Goal: Transaction & Acquisition: Purchase product/service

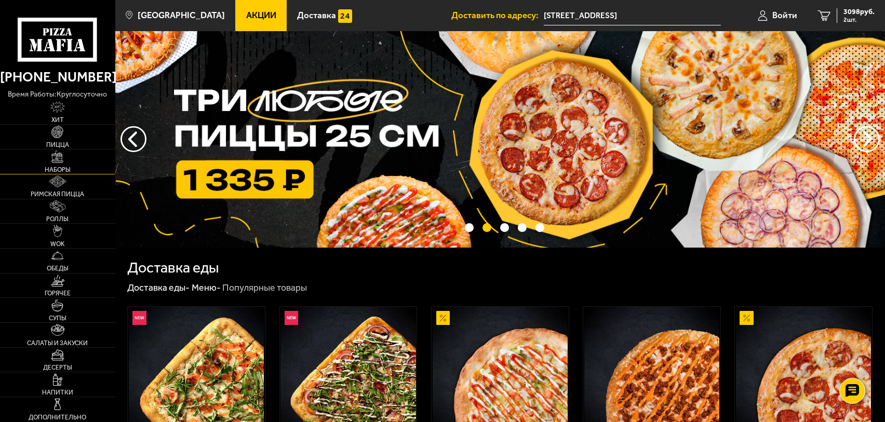
click at [59, 161] on img at bounding box center [57, 157] width 12 height 12
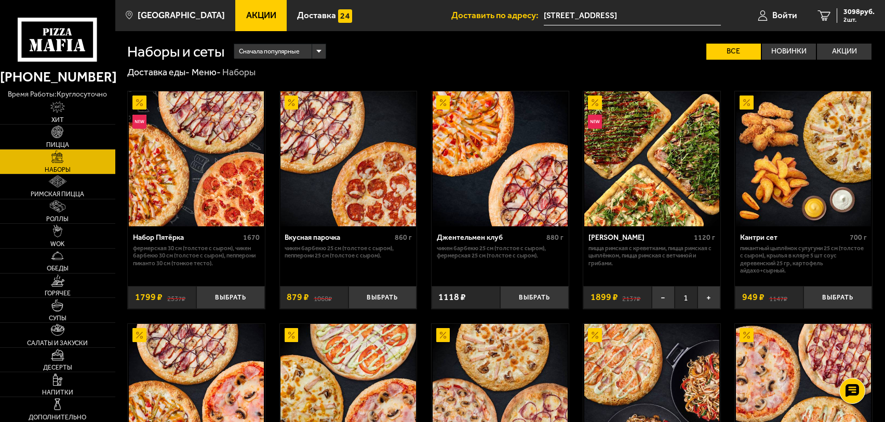
click at [59, 163] on link "Наборы" at bounding box center [57, 162] width 115 height 24
click at [64, 112] on img at bounding box center [57, 107] width 15 height 12
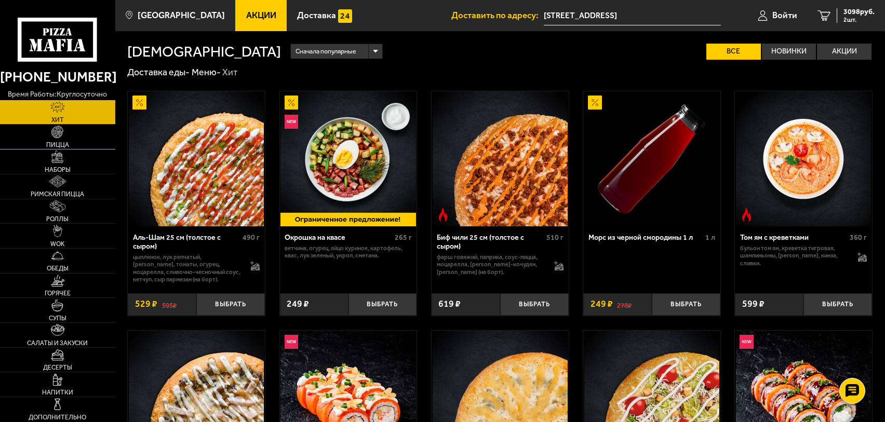
click at [45, 141] on link "Пицца" at bounding box center [57, 137] width 115 height 24
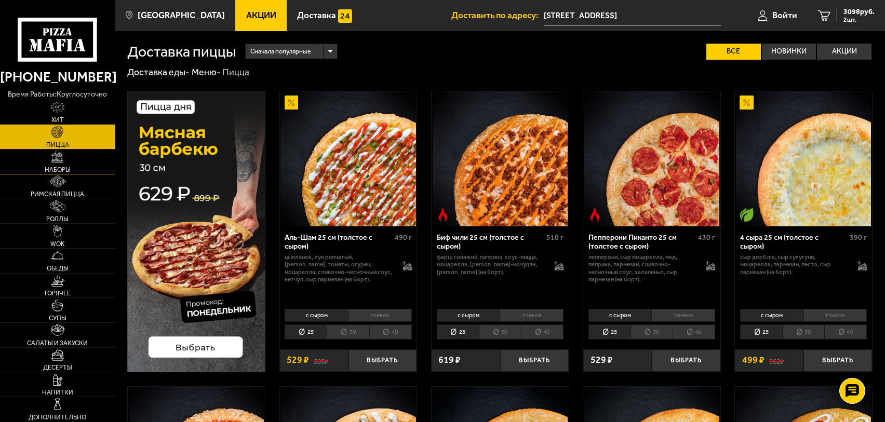
click at [51, 167] on span "Наборы" at bounding box center [58, 170] width 26 height 6
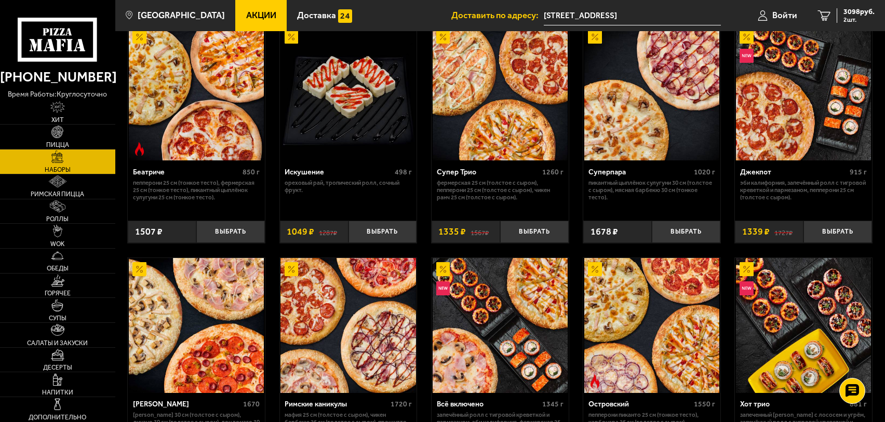
scroll to position [452, 0]
